Goal: Communication & Community: Answer question/provide support

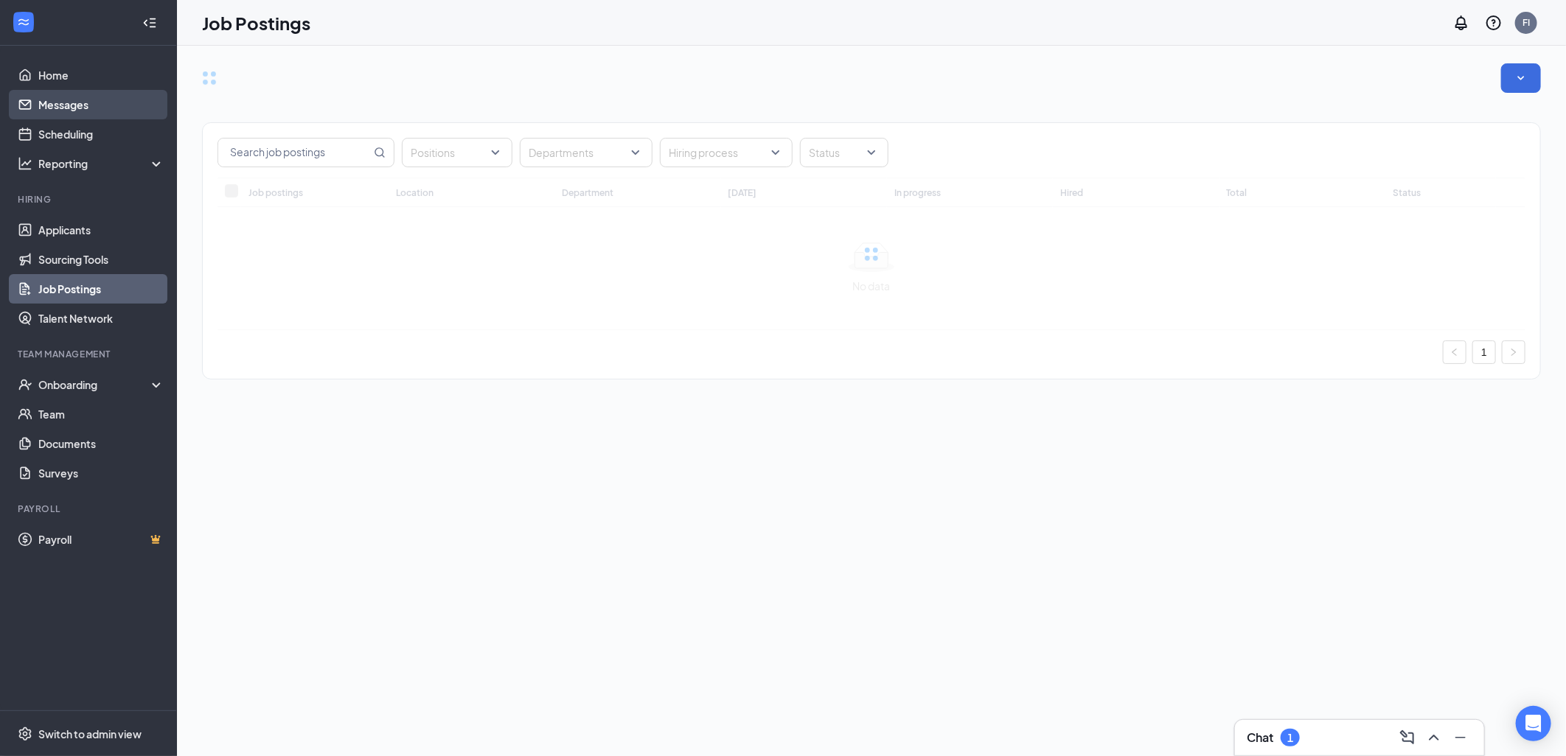
click at [94, 99] on link "Messages" at bounding box center [101, 104] width 126 height 29
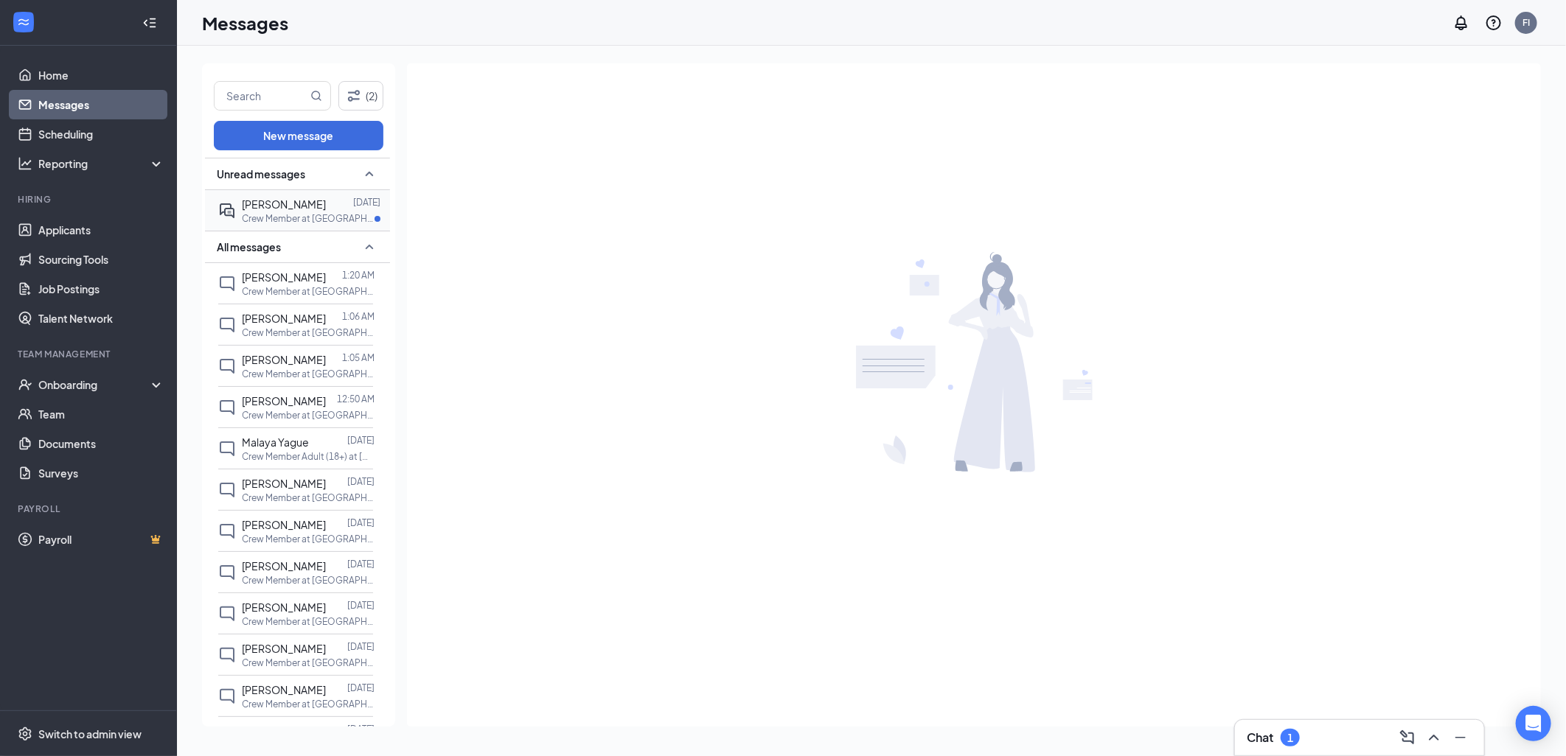
click at [259, 198] on span "[PERSON_NAME]" at bounding box center [284, 204] width 84 height 13
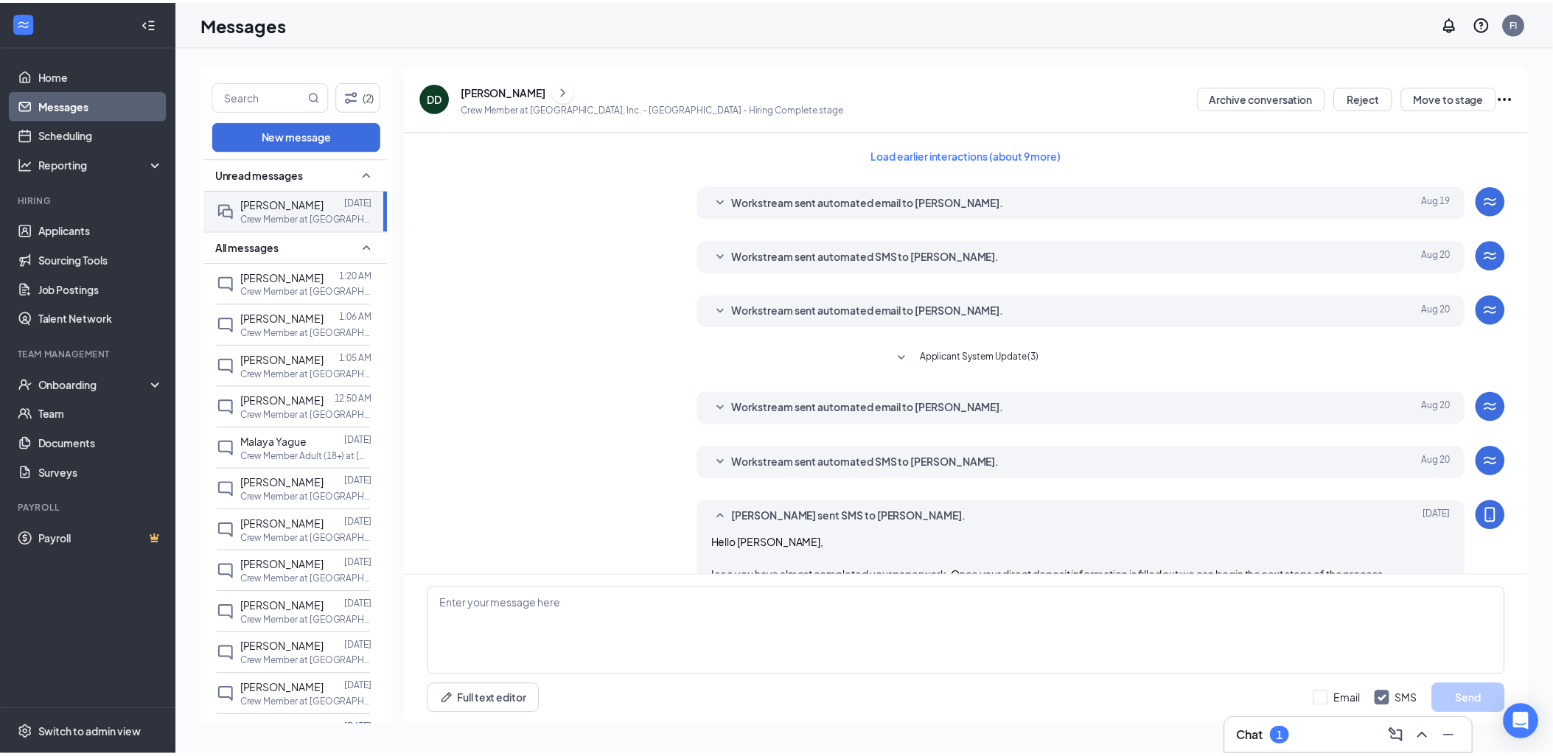
scroll to position [142, 0]
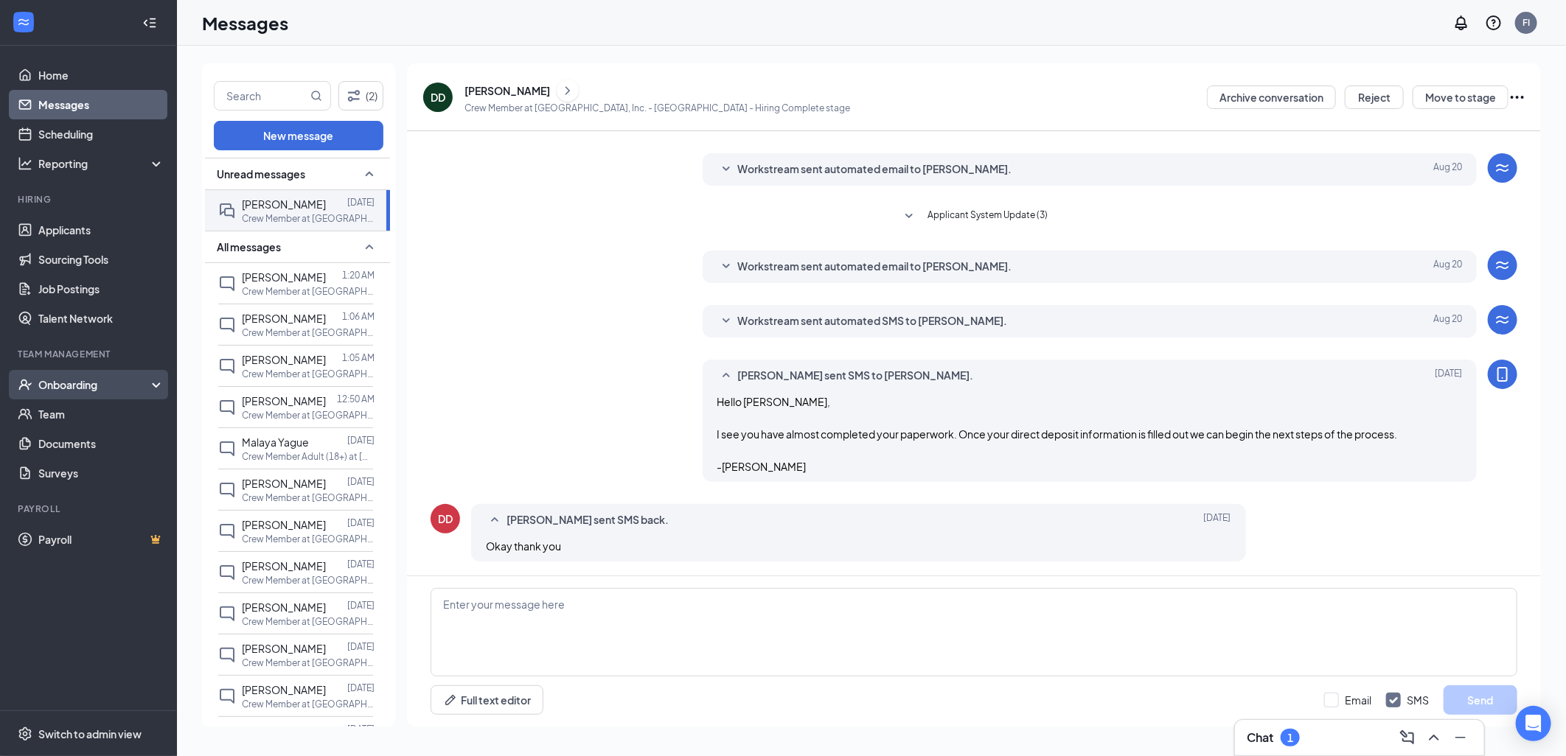
click at [91, 383] on div "Onboarding" at bounding box center [95, 384] width 114 height 15
click at [76, 409] on link "Overview" at bounding box center [101, 414] width 126 height 29
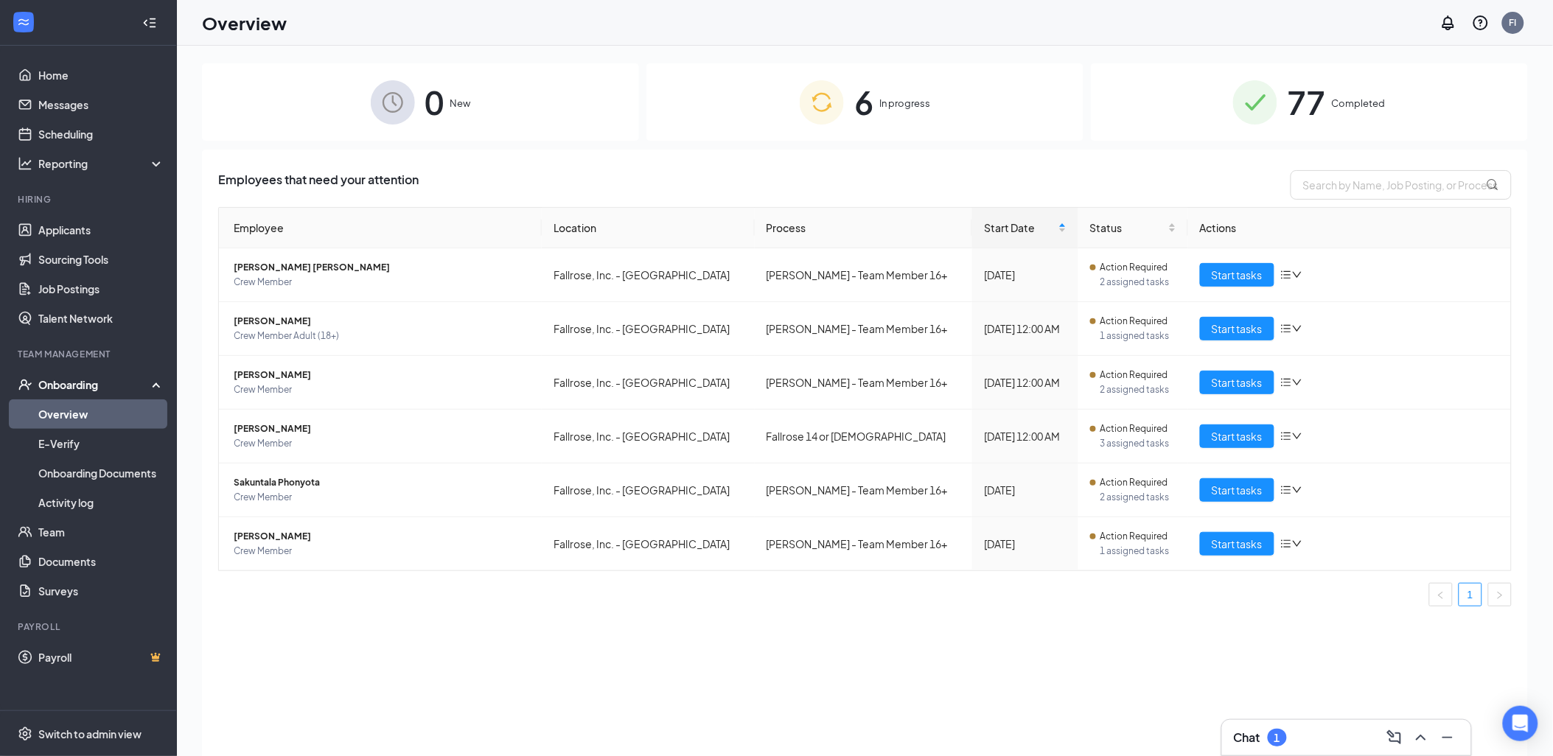
click at [742, 118] on div "6 In progress" at bounding box center [864, 101] width 437 height 77
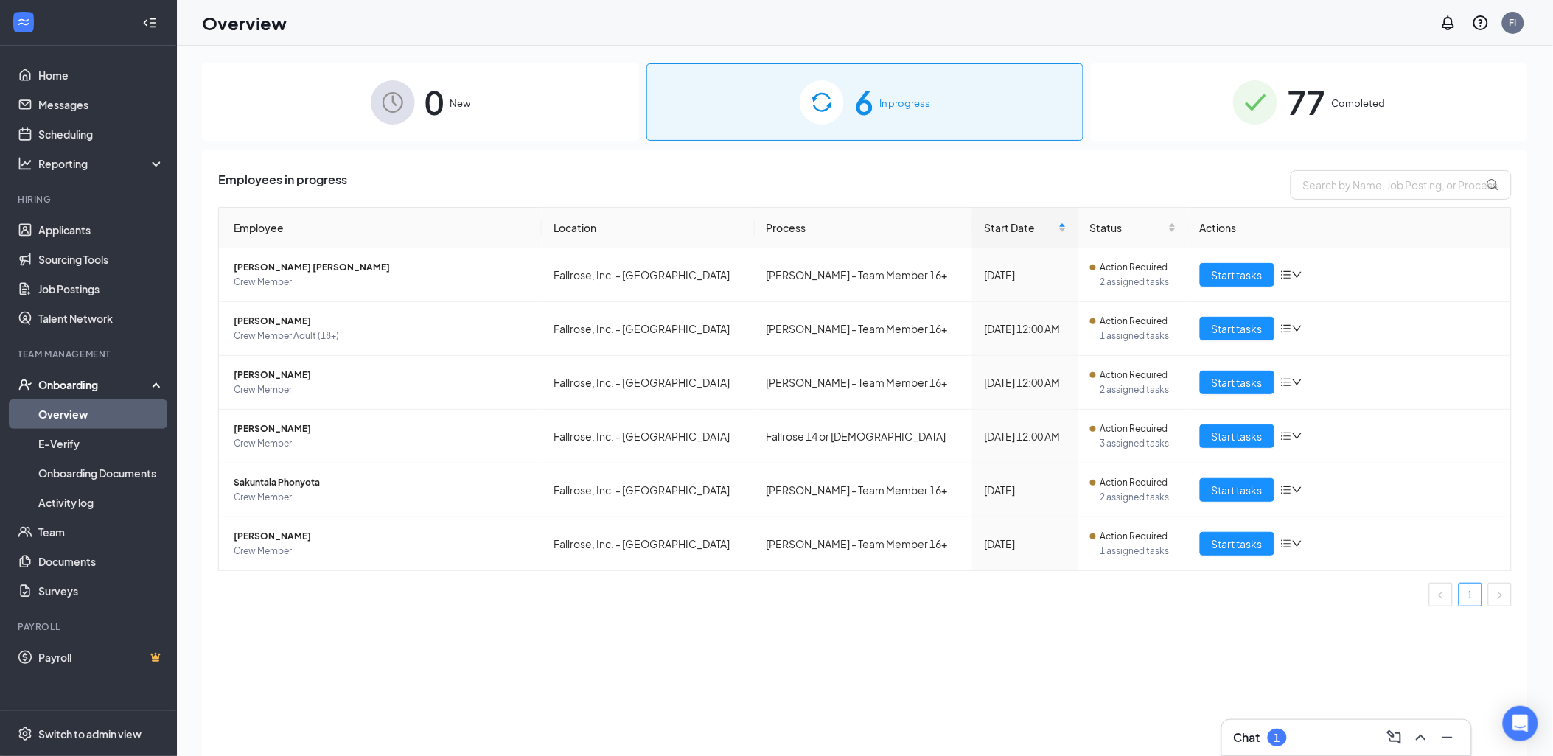
click at [1178, 103] on div "77 Completed" at bounding box center [1309, 101] width 437 height 77
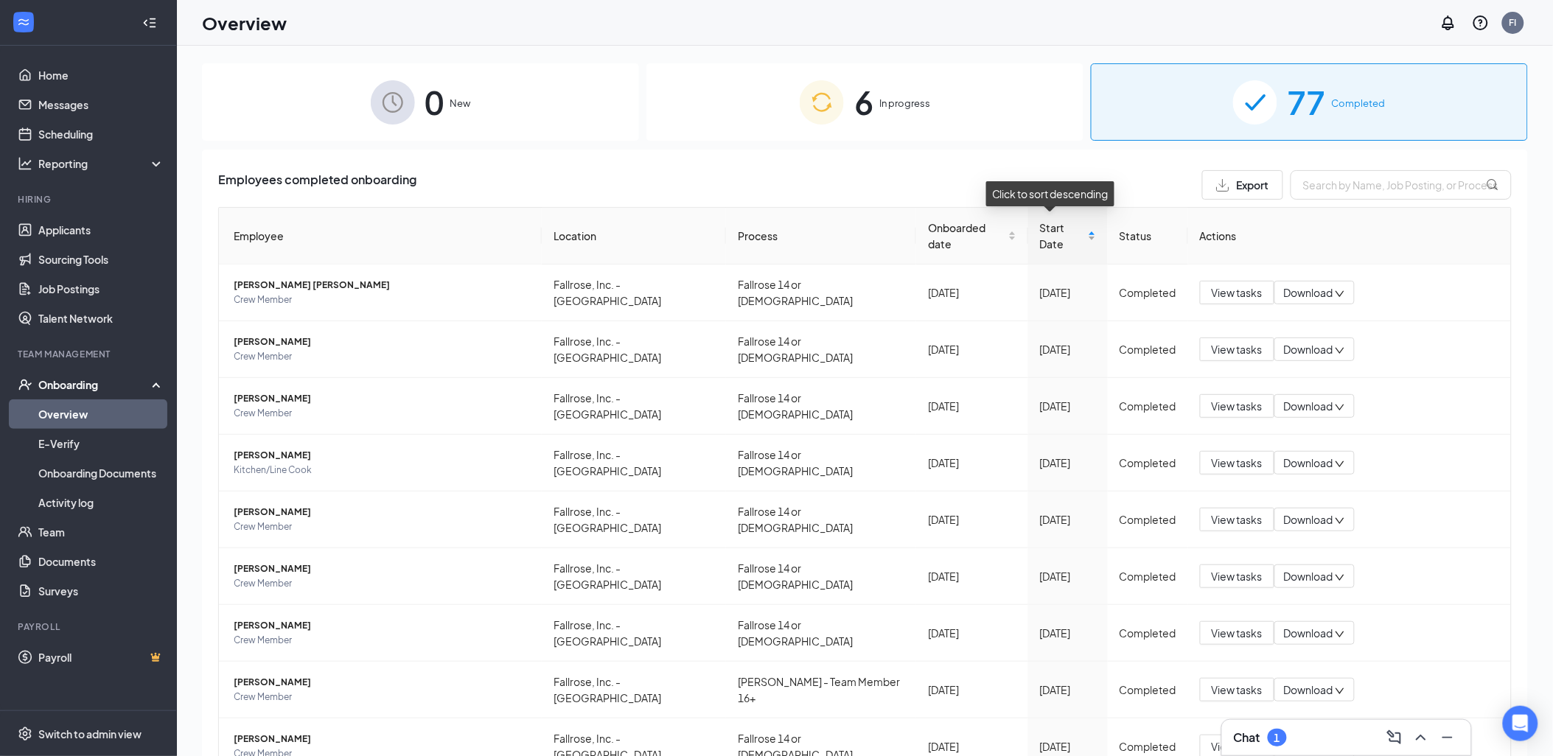
click at [1042, 226] on span "Start Date" at bounding box center [1062, 236] width 45 height 32
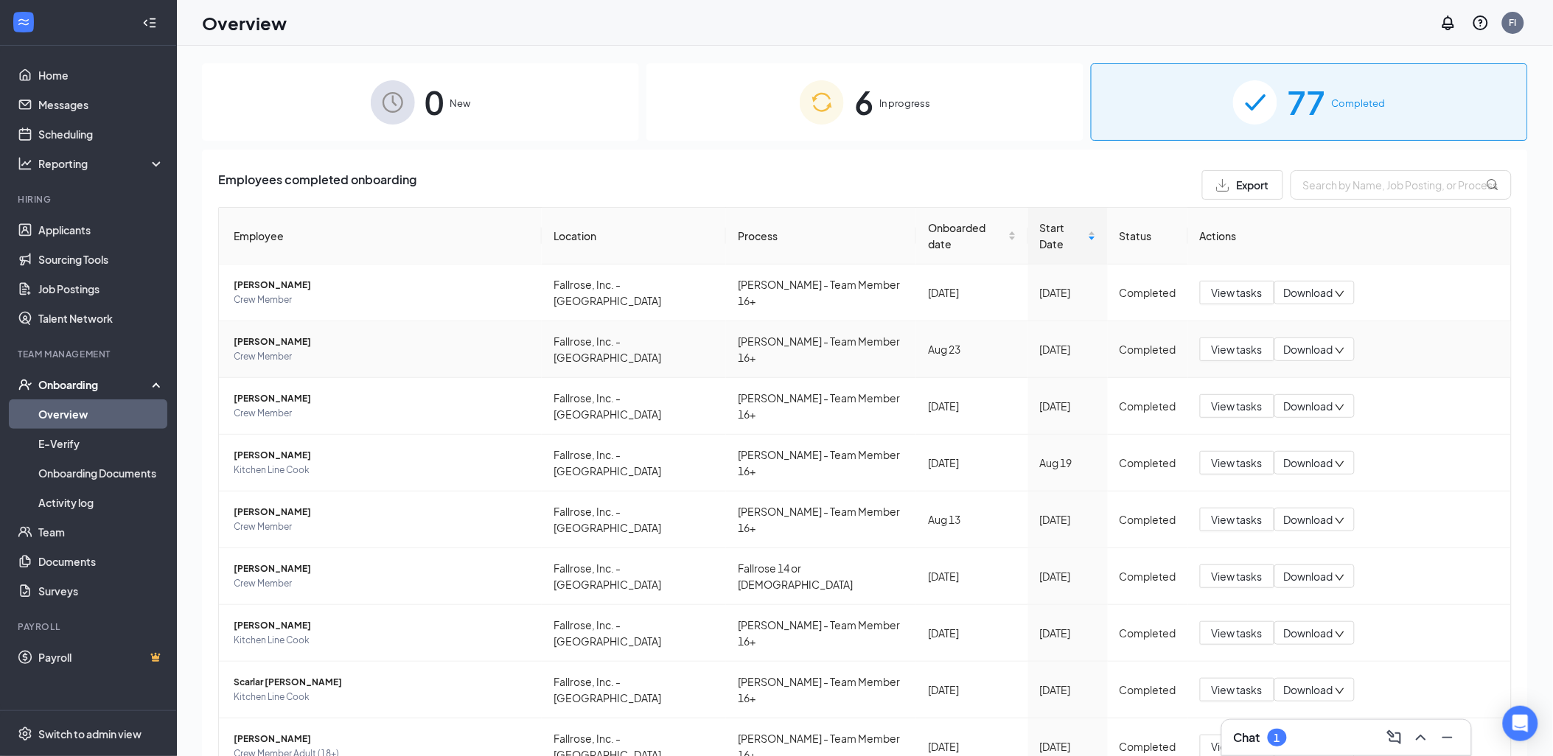
click at [276, 335] on span "[PERSON_NAME]" at bounding box center [382, 342] width 296 height 15
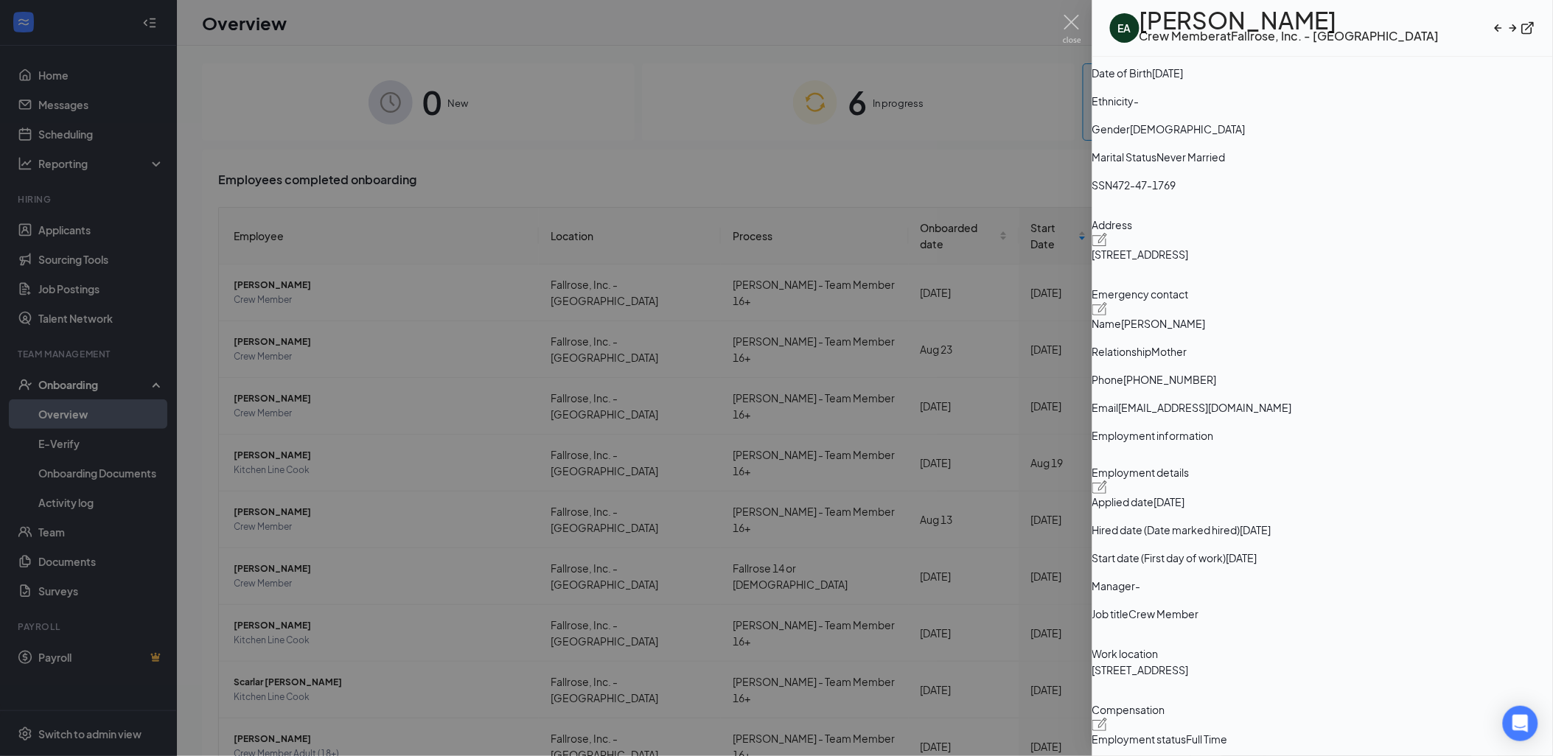
scroll to position [164, 0]
click at [1061, 27] on div at bounding box center [776, 378] width 1553 height 756
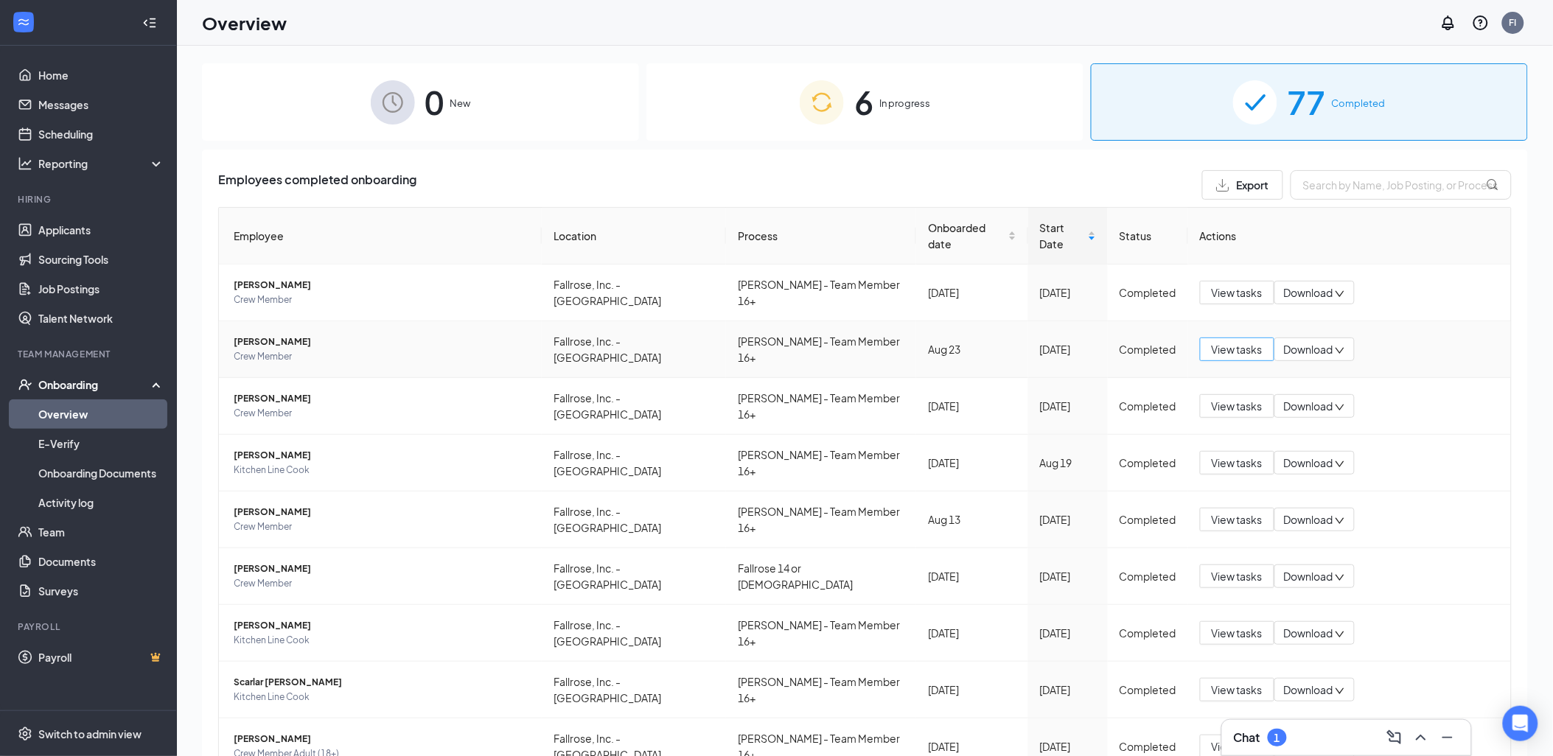
click at [1241, 341] on span "View tasks" at bounding box center [1237, 349] width 51 height 16
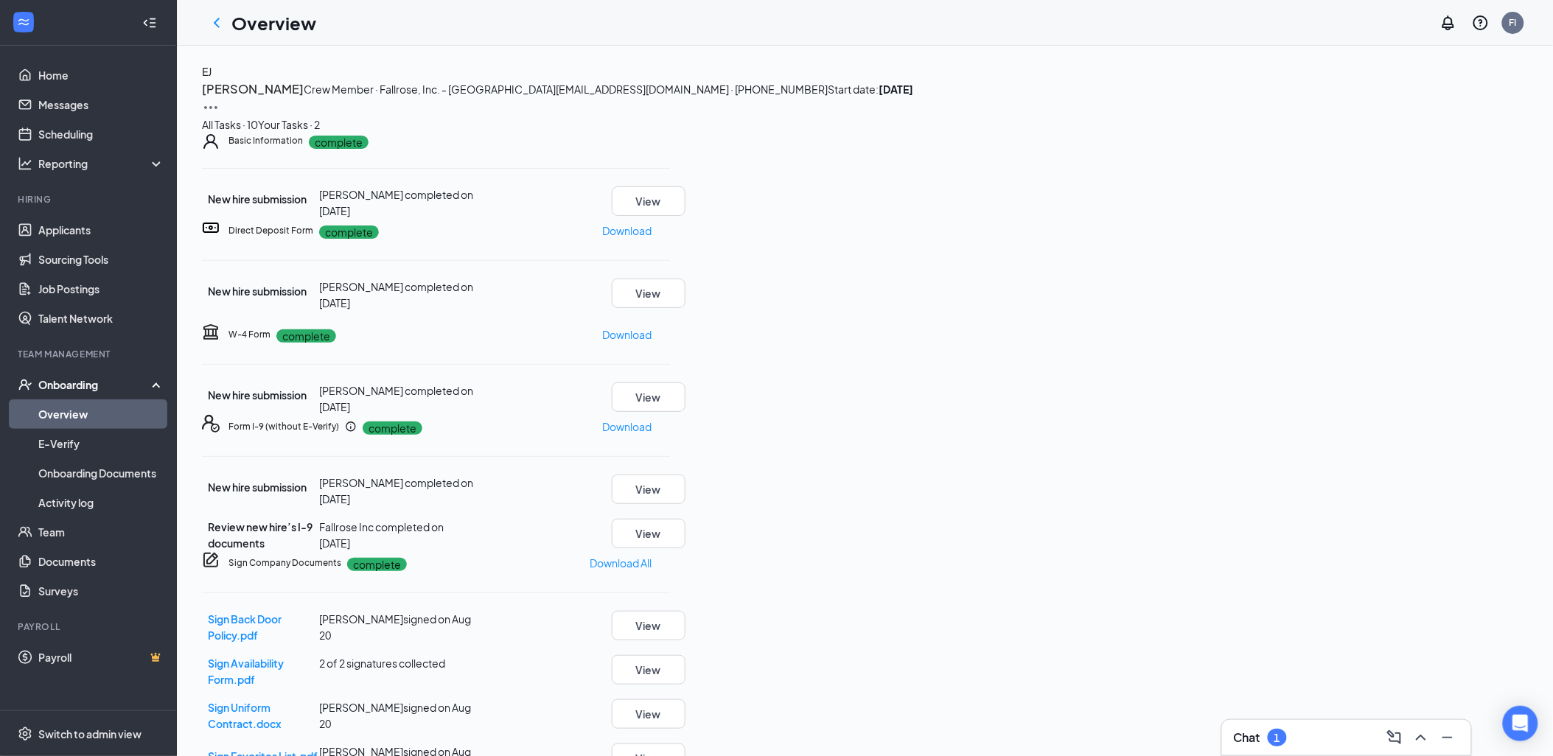
scroll to position [340, 0]
click at [686, 655] on button "View" at bounding box center [649, 669] width 74 height 29
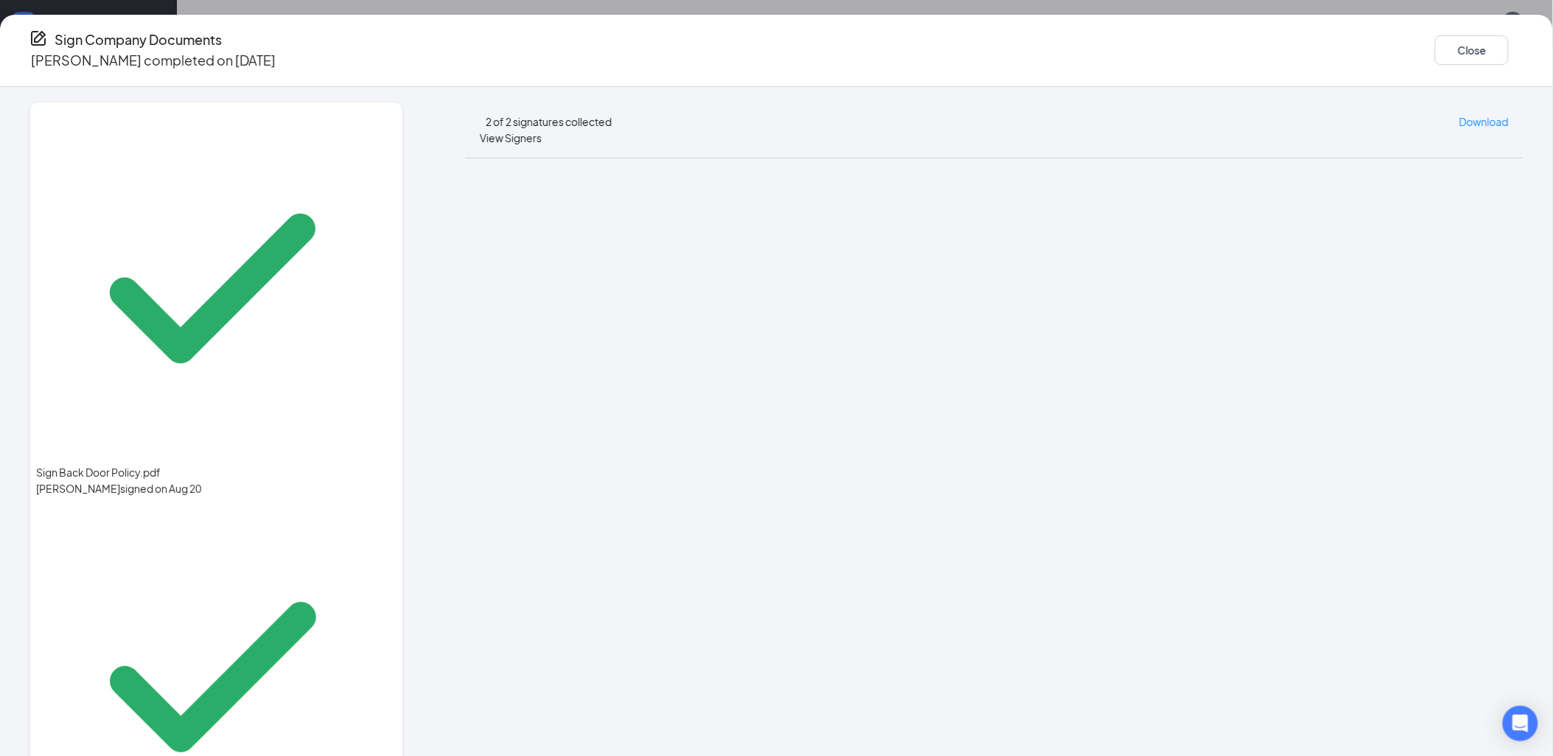
click at [1212, 63] on div "Sign Company Documents [PERSON_NAME] completed on [DATE] Close" at bounding box center [776, 51] width 1553 height 72
drag, startPoint x: 1244, startPoint y: 44, endPoint x: 1117, endPoint y: 214, distance: 211.7
click at [1435, 44] on button "Close" at bounding box center [1472, 49] width 74 height 29
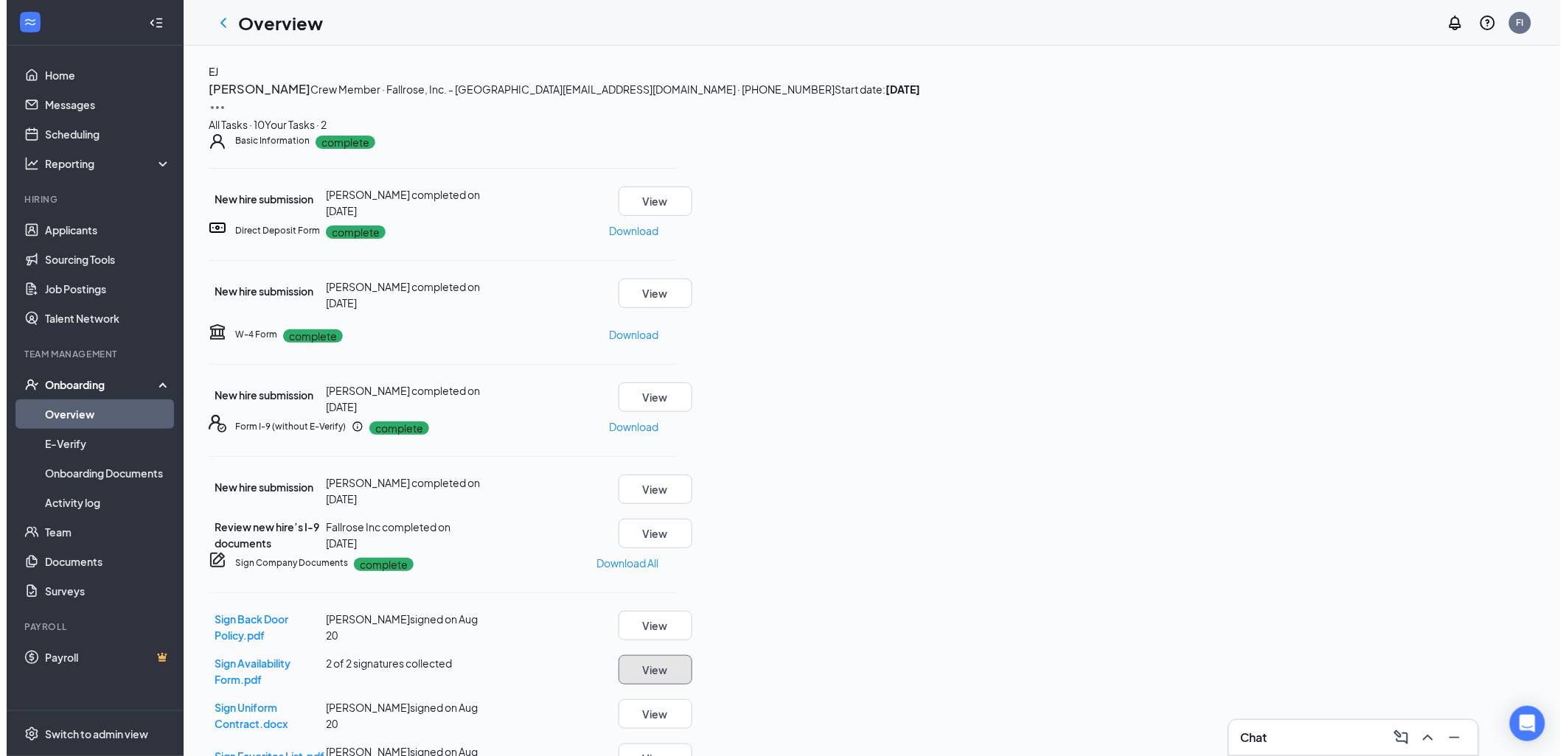
scroll to position [0, 0]
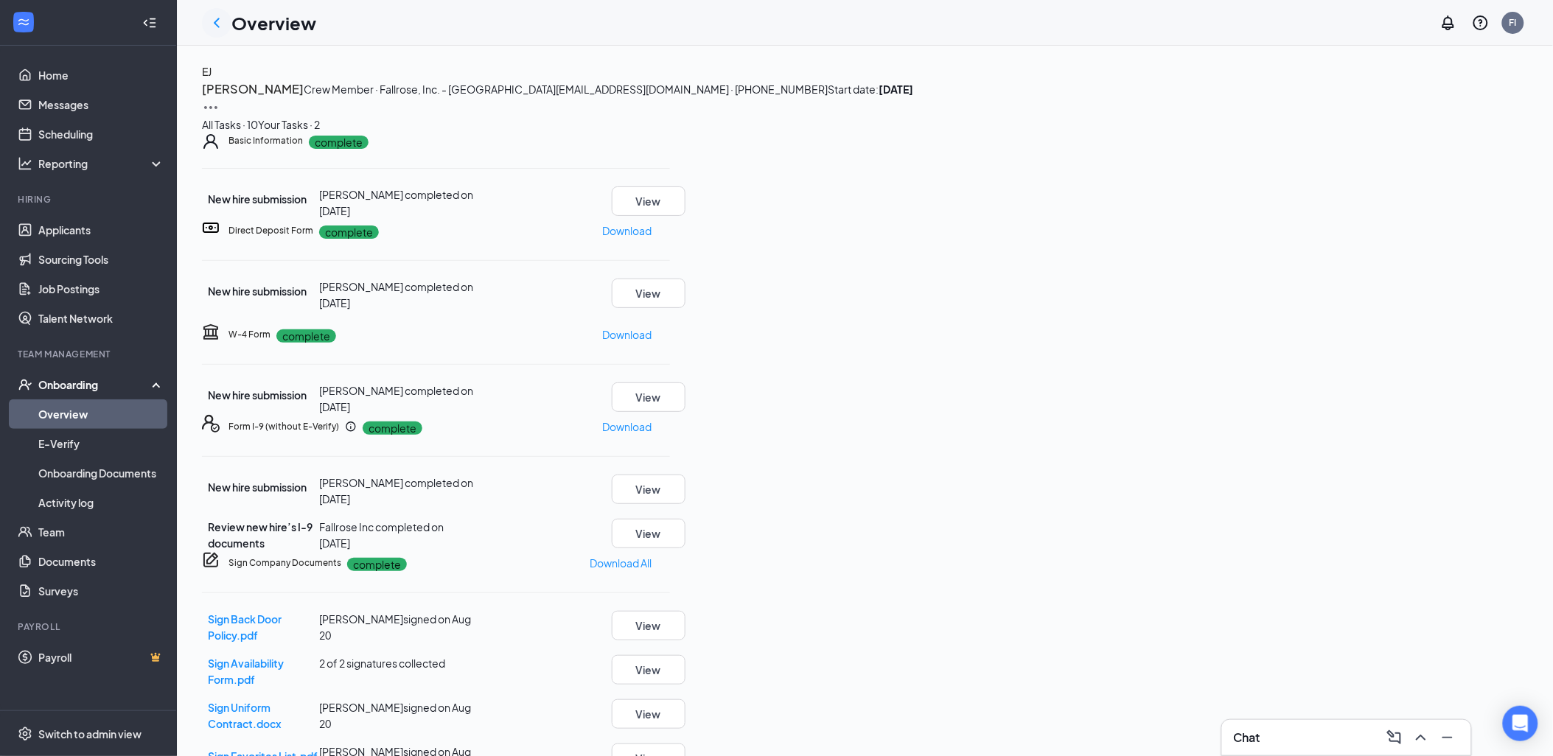
click at [229, 24] on div at bounding box center [216, 22] width 29 height 29
click at [219, 14] on icon "ChevronLeft" at bounding box center [217, 23] width 18 height 18
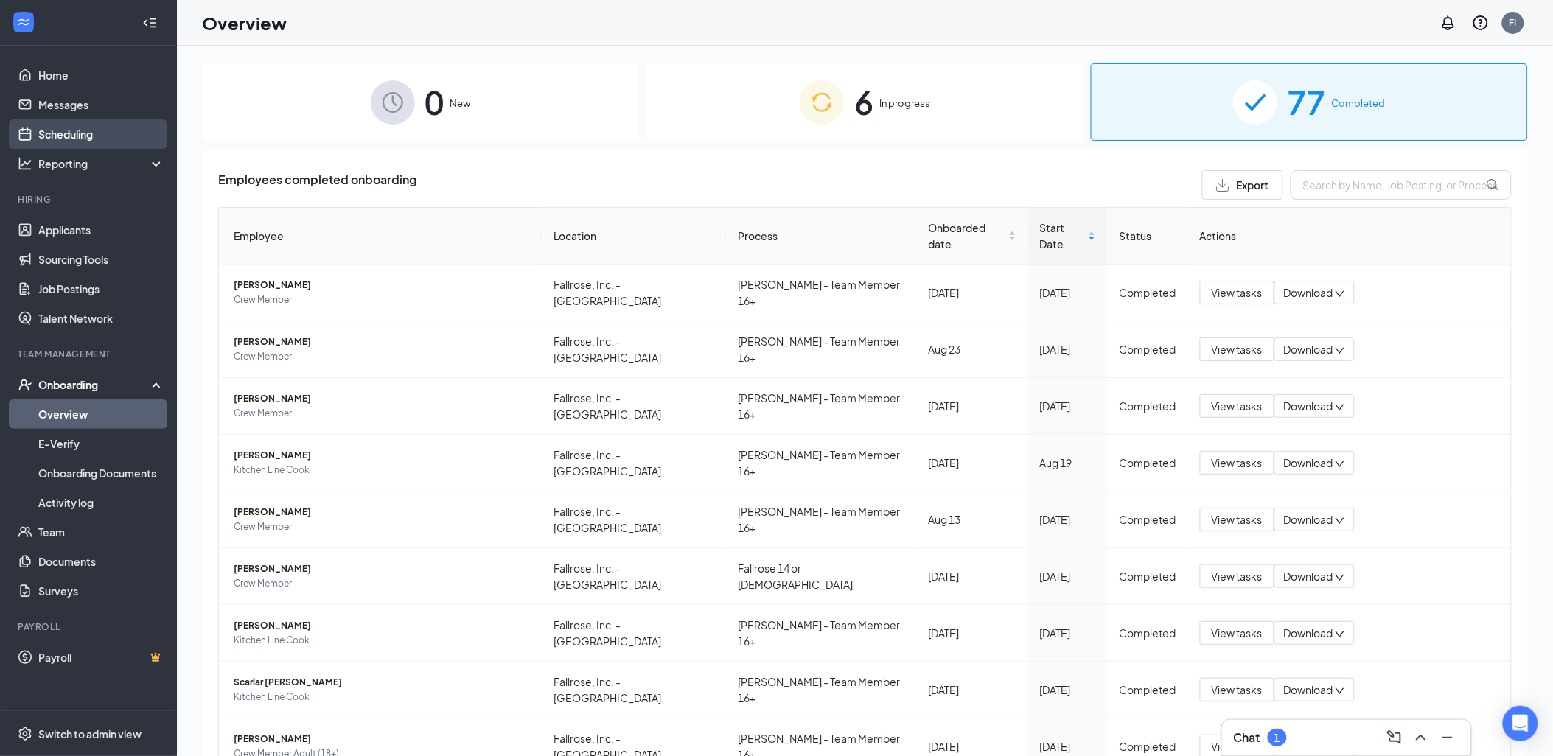
click at [68, 140] on link "Scheduling" at bounding box center [101, 133] width 126 height 29
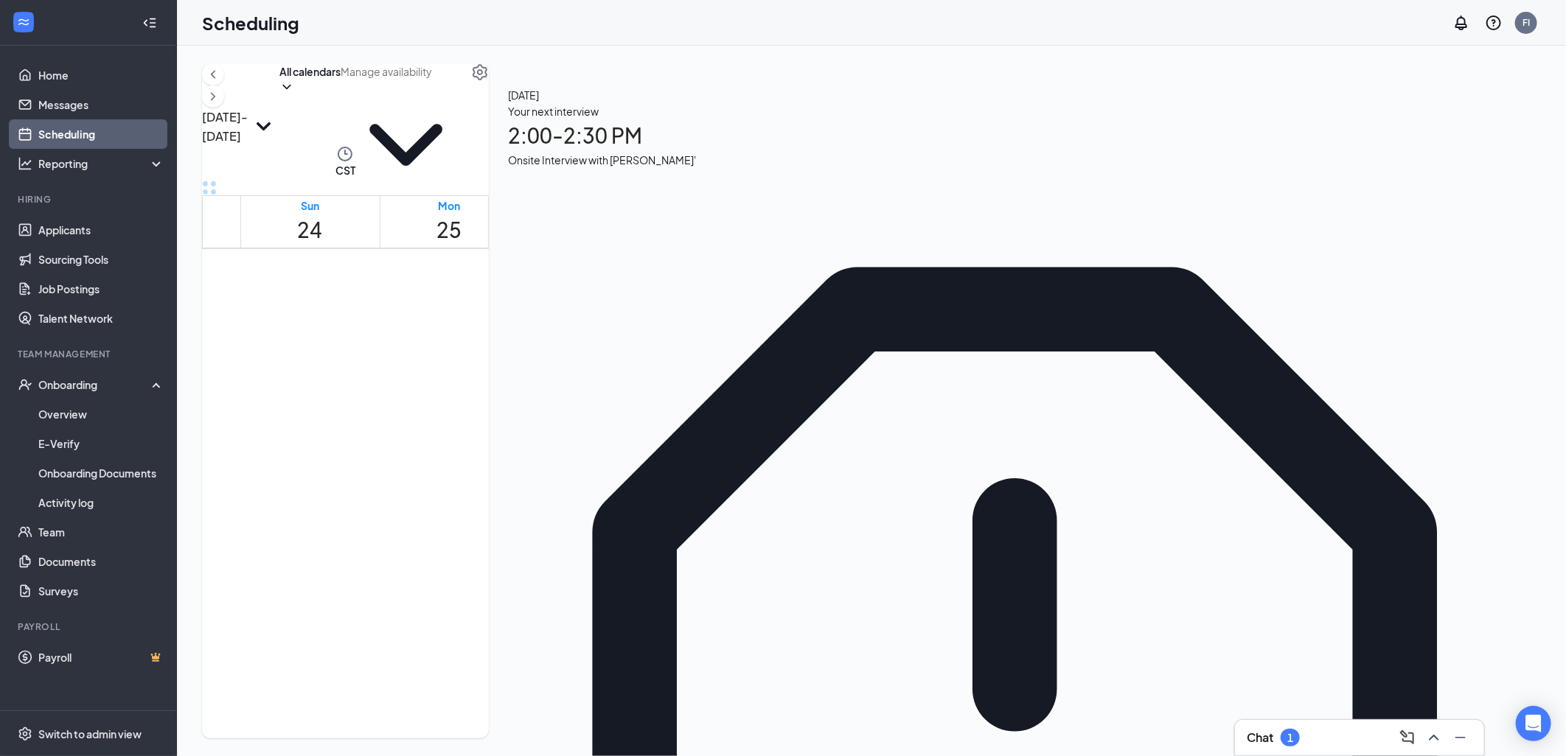
scroll to position [67, 0]
click at [1454, 732] on icon "Minimize" at bounding box center [1460, 738] width 18 height 18
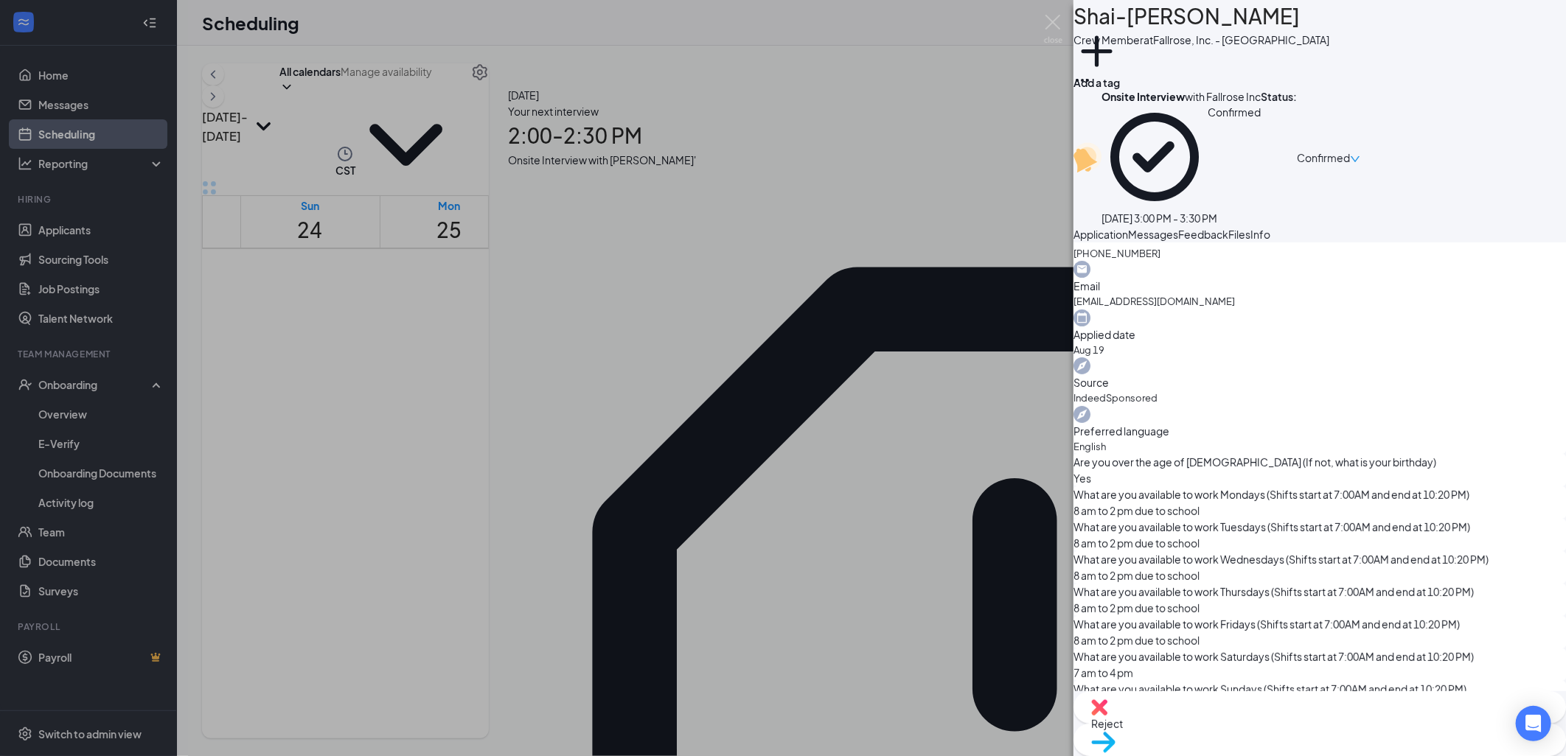
scroll to position [506, 0]
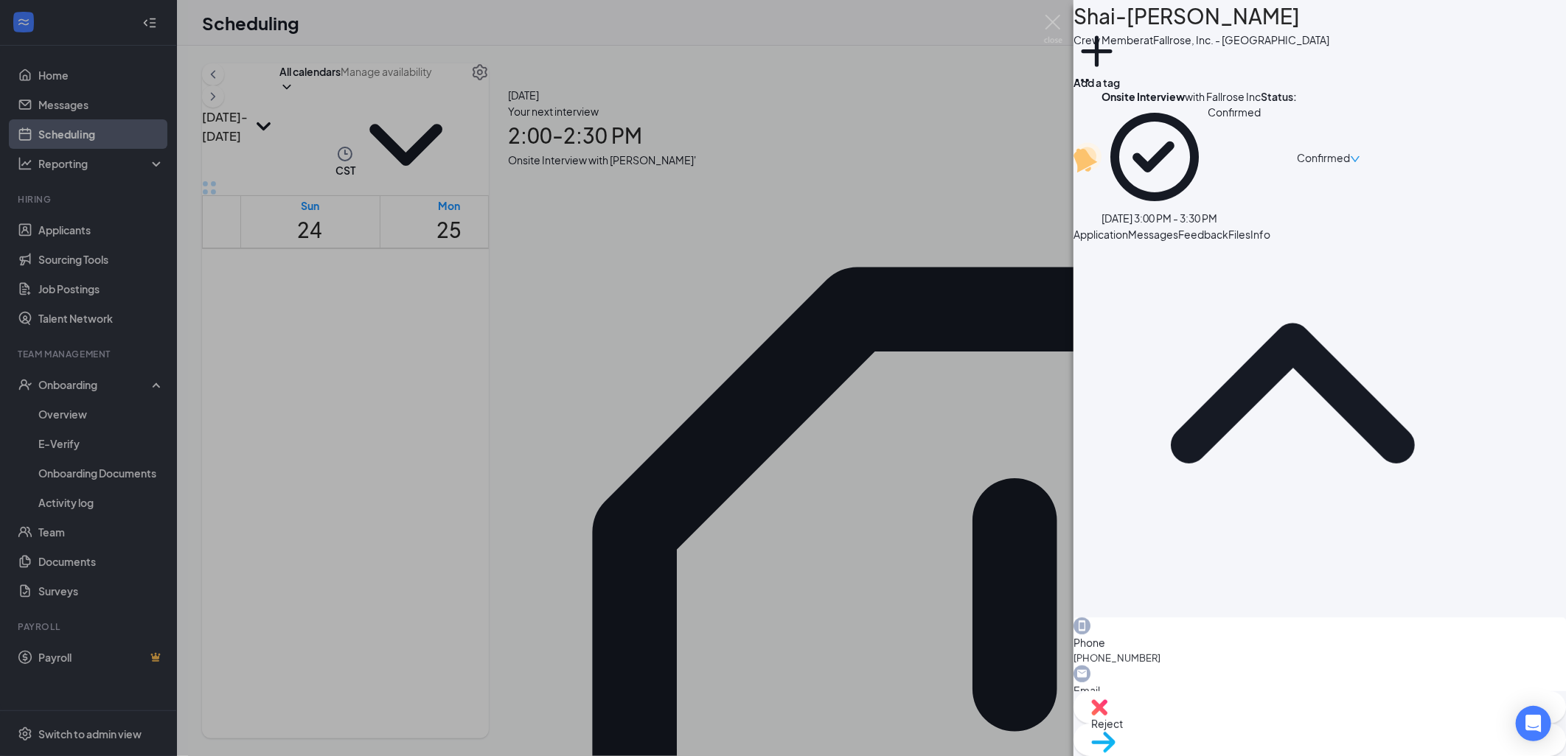
scroll to position [0, 0]
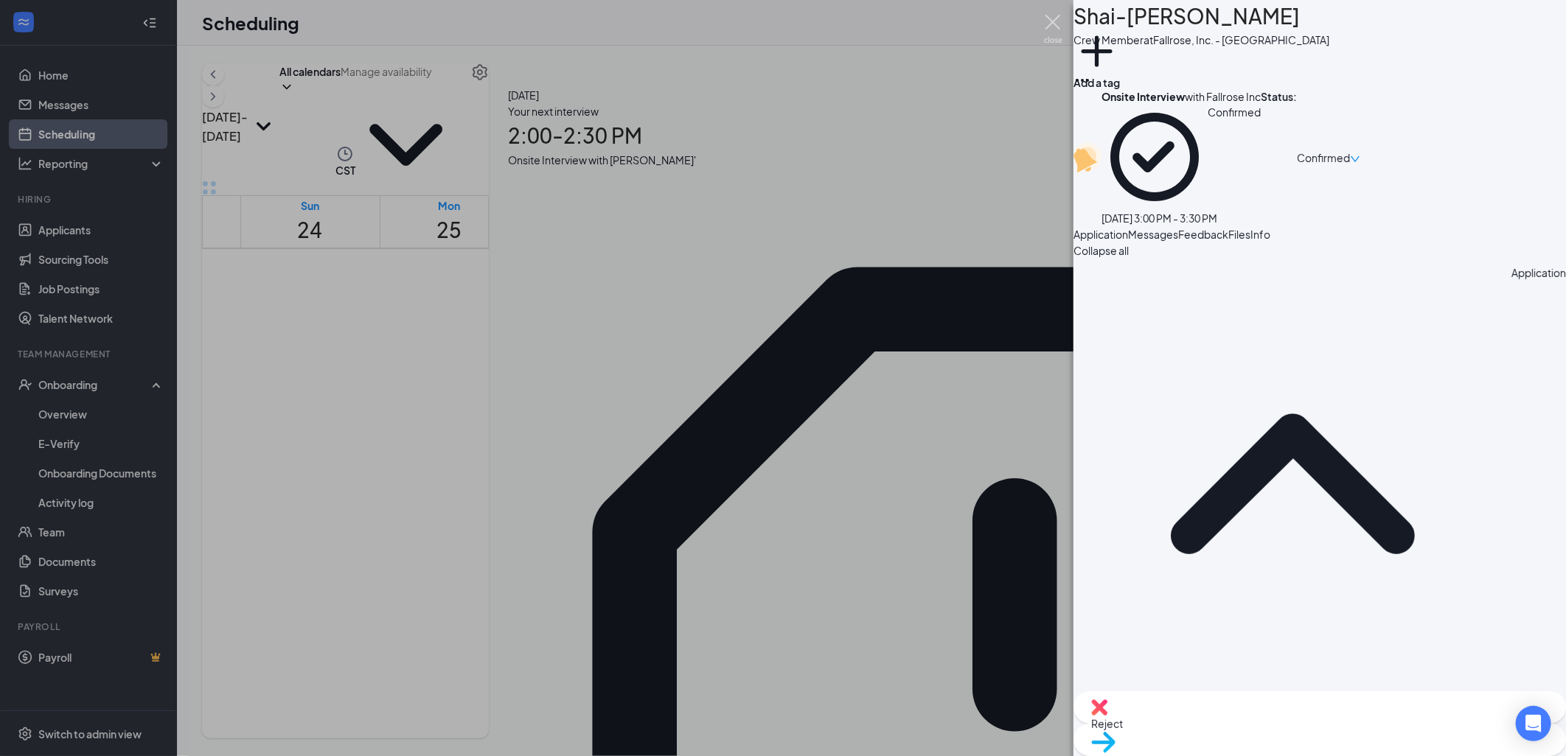
click at [1052, 19] on img at bounding box center [1053, 29] width 18 height 29
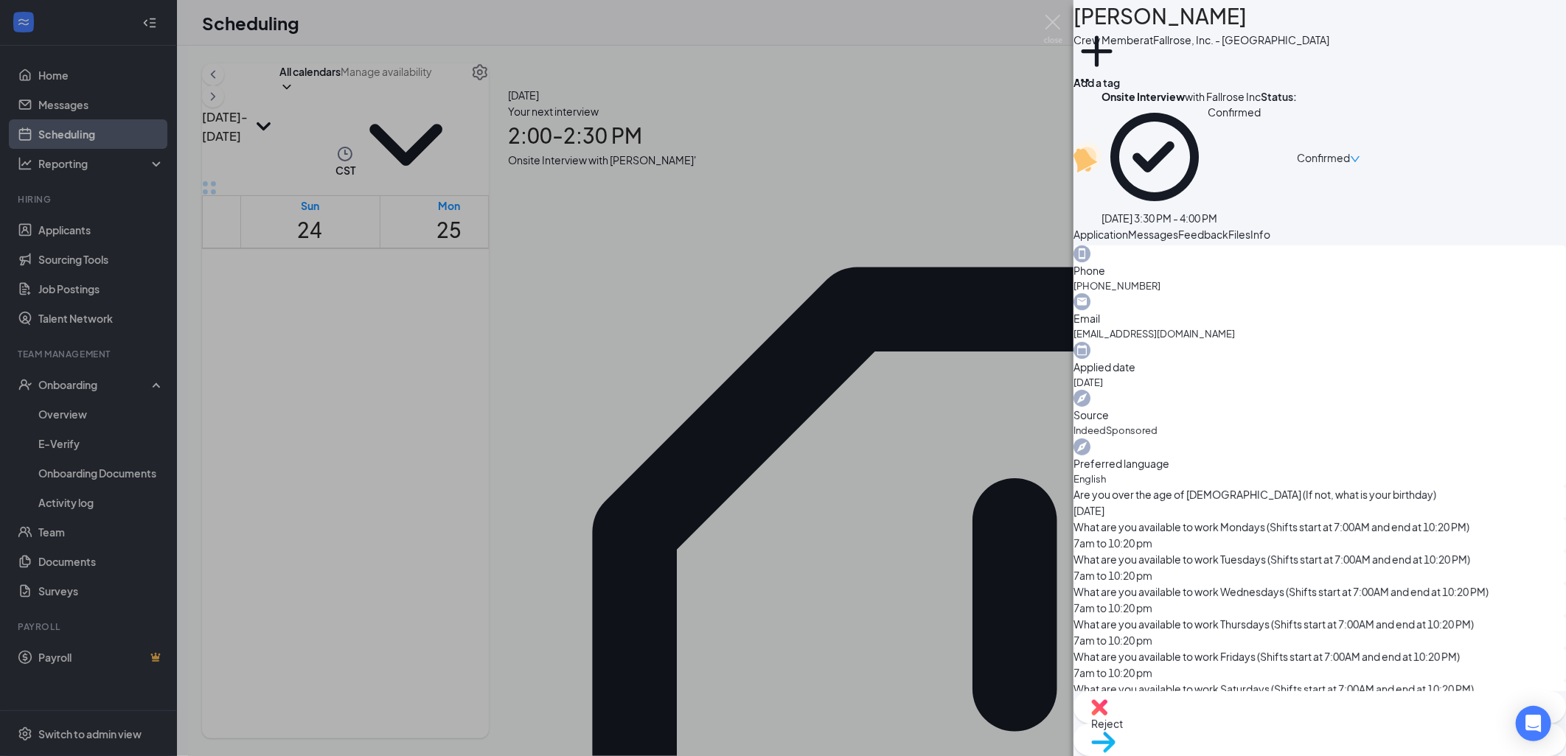
scroll to position [491, 0]
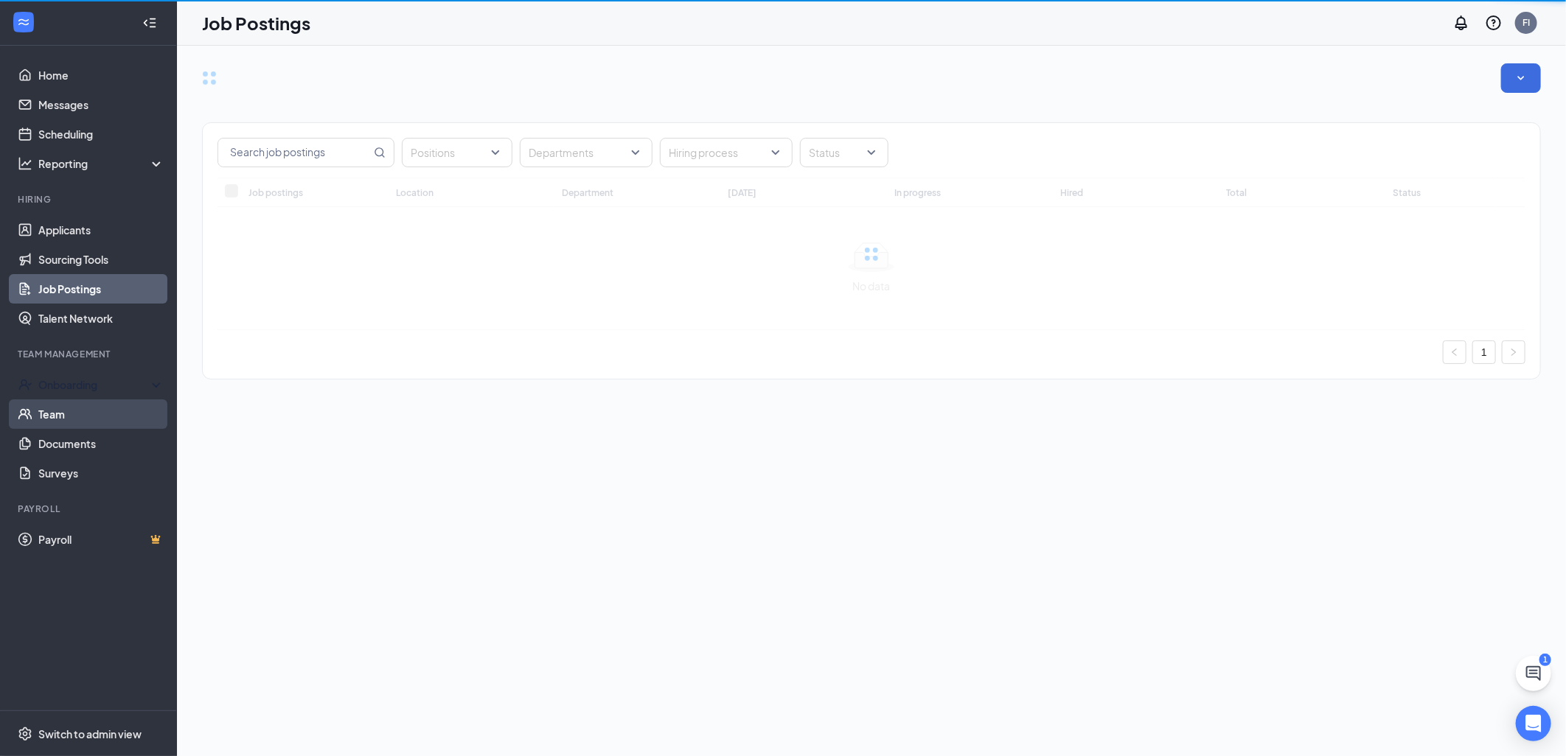
click at [60, 410] on link "Team" at bounding box center [101, 414] width 126 height 29
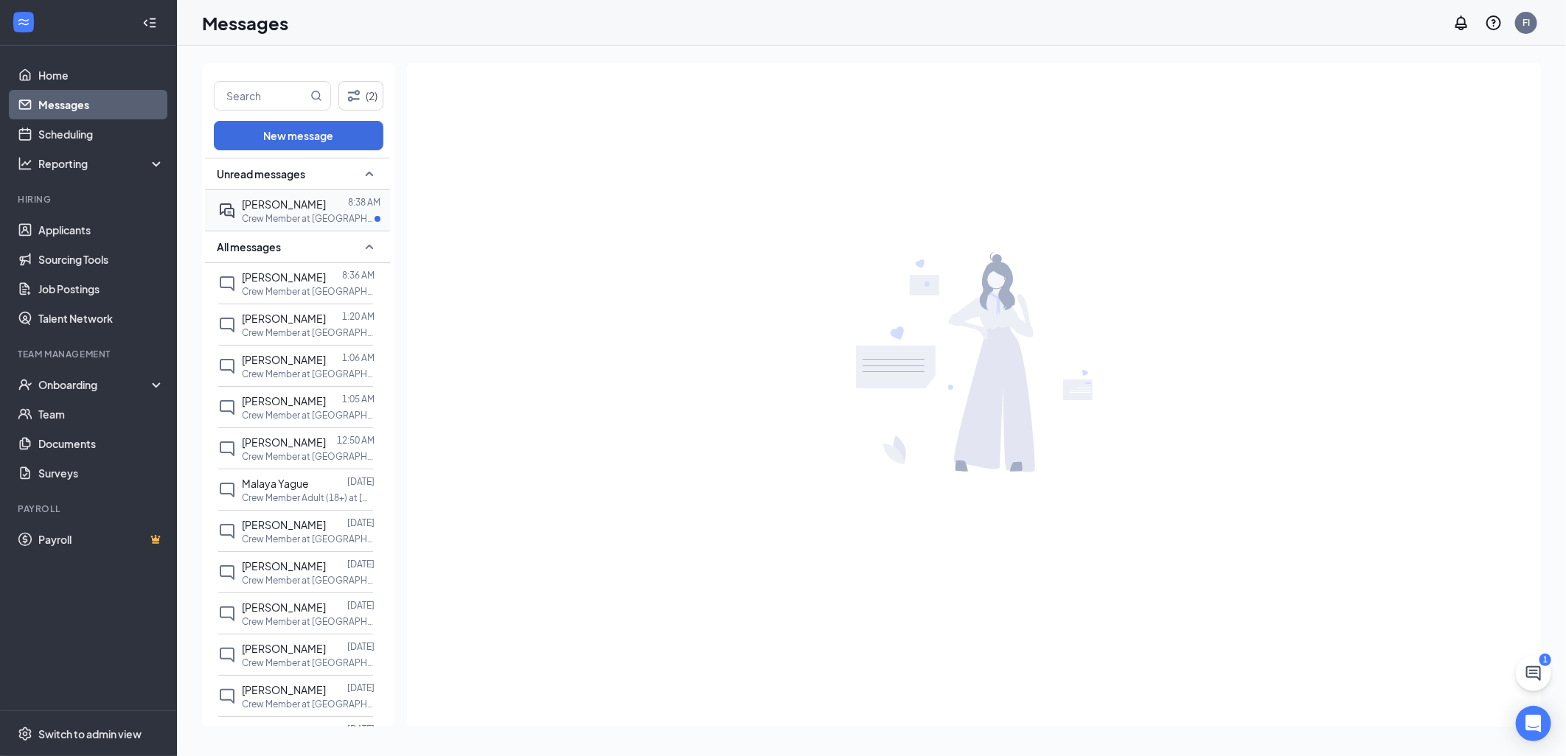
click at [315, 211] on div "[PERSON_NAME]" at bounding box center [284, 204] width 84 height 16
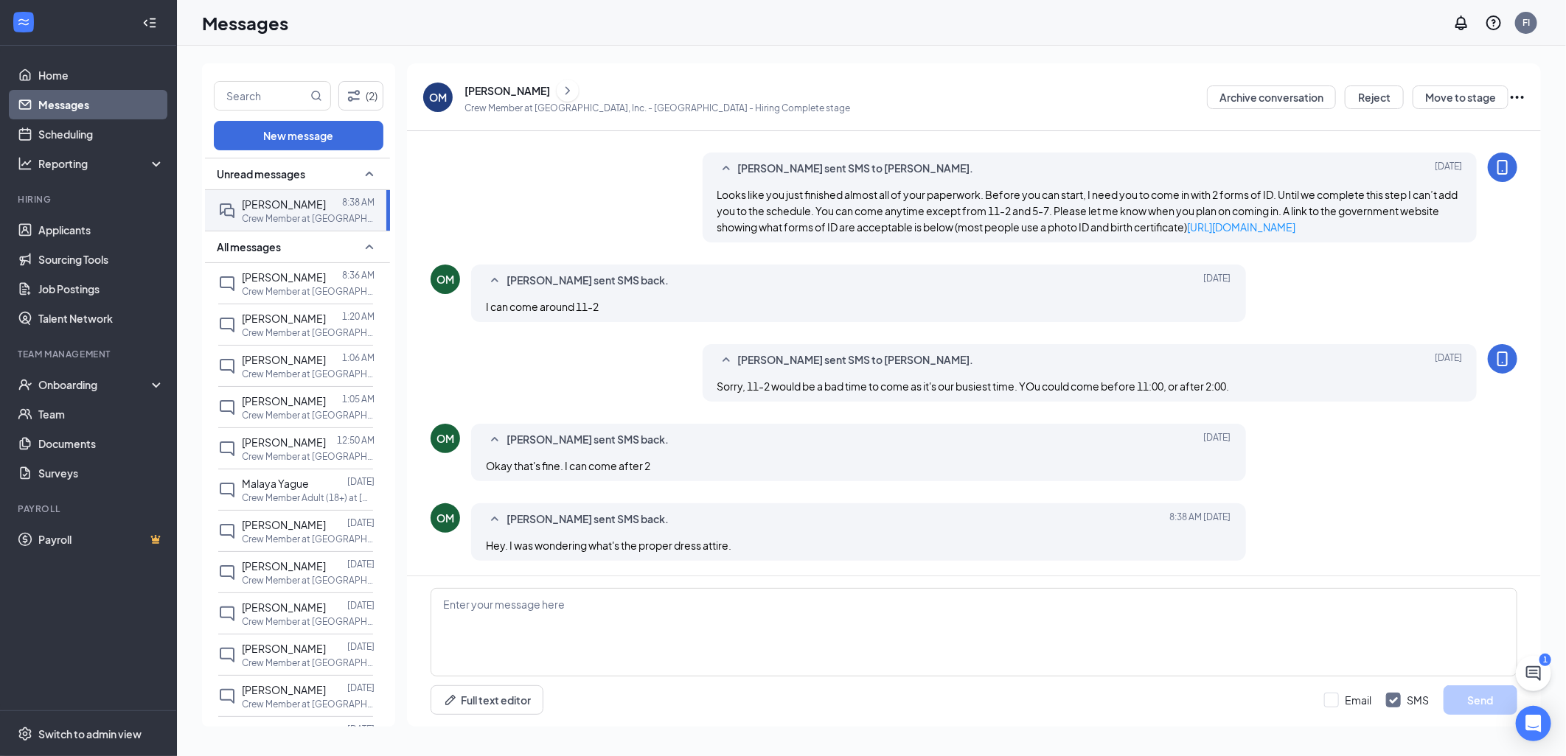
scroll to position [361, 0]
click at [628, 608] on textarea at bounding box center [973, 632] width 1087 height 88
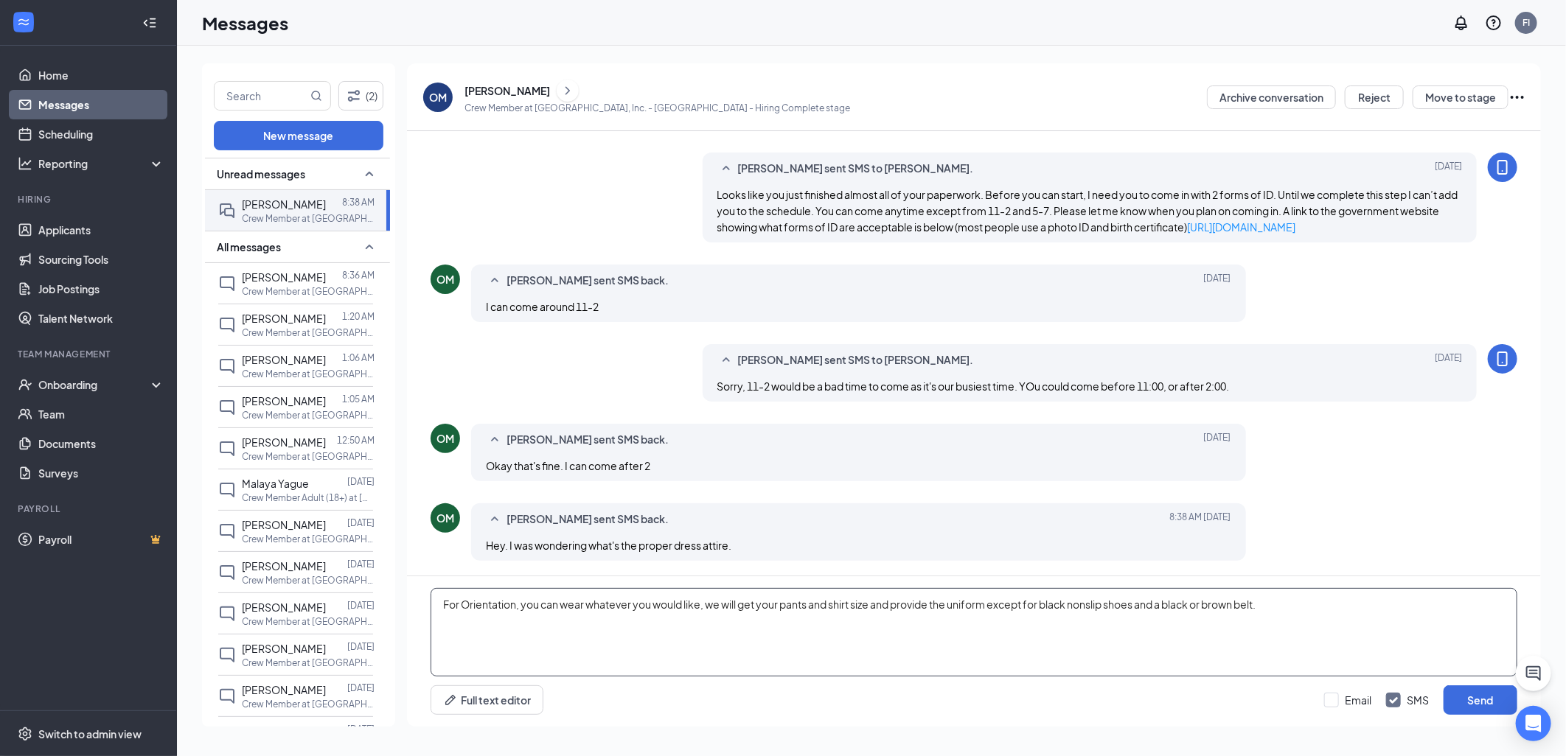
click at [1237, 624] on textarea "For Orientation, you can wear whatever you would like, we will get your pants a…" at bounding box center [973, 632] width 1087 height 88
click at [1298, 602] on textarea "For Orientation, you can wear whatever you would like, we will get your pants a…" at bounding box center [973, 632] width 1087 height 88
type textarea "For Orientation, you can wear whatever you would like, we will get your pants a…"
click at [1487, 694] on button "Send" at bounding box center [1480, 700] width 74 height 29
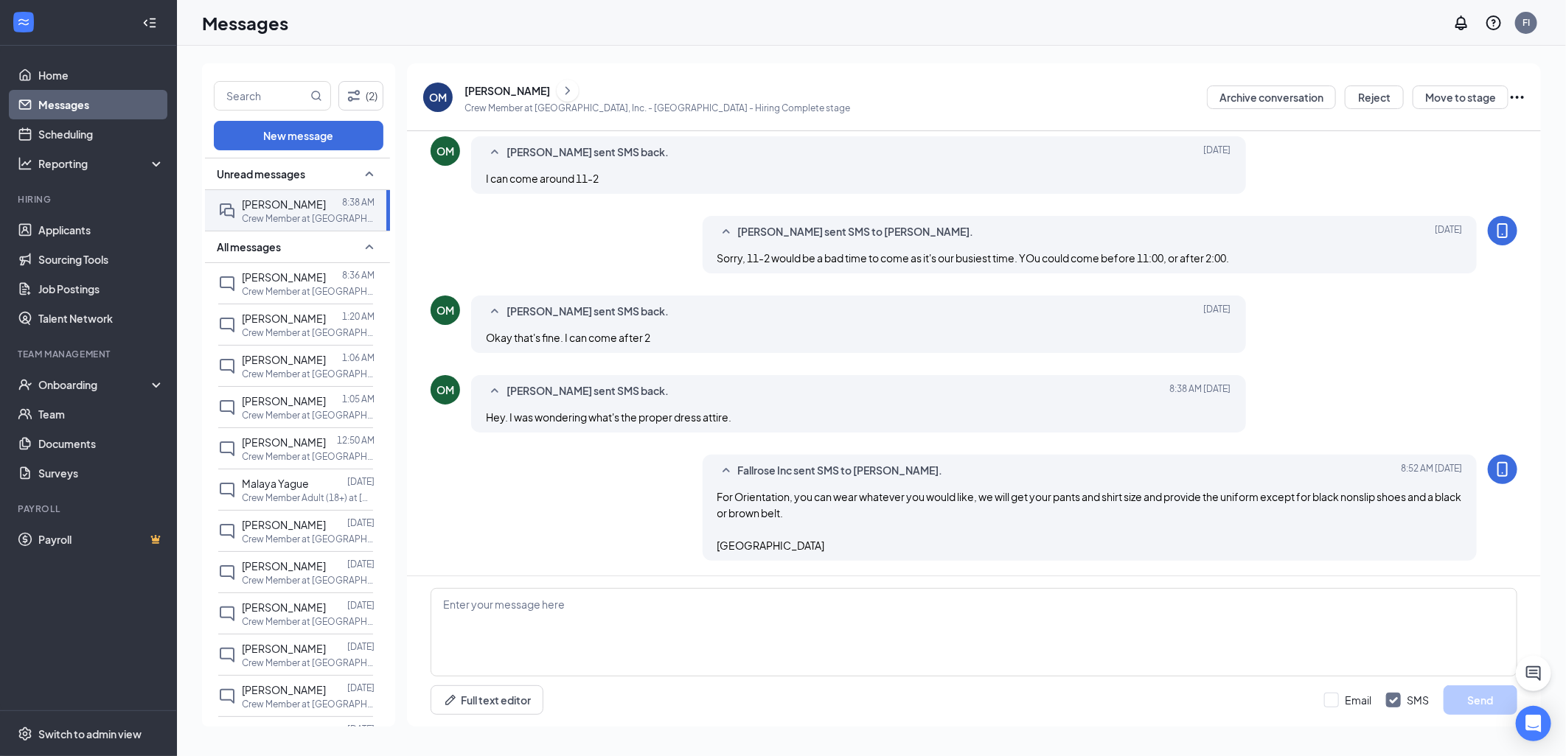
scroll to position [489, 0]
